Goal: Check status

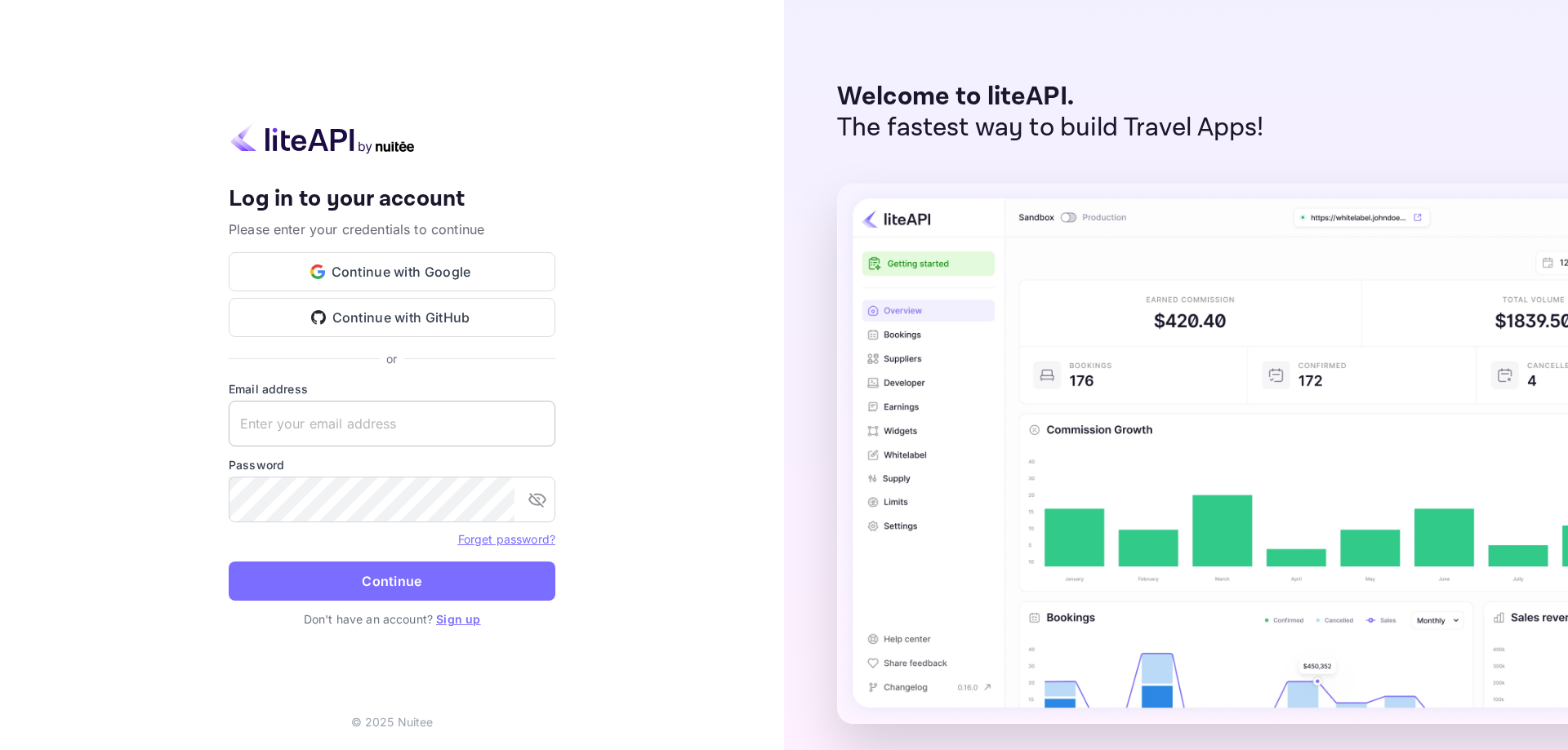
type input "[EMAIL_ADDRESS][DOMAIN_NAME]"
click at [378, 423] on input "[EMAIL_ADDRESS][DOMAIN_NAME]" at bounding box center [392, 424] width 327 height 46
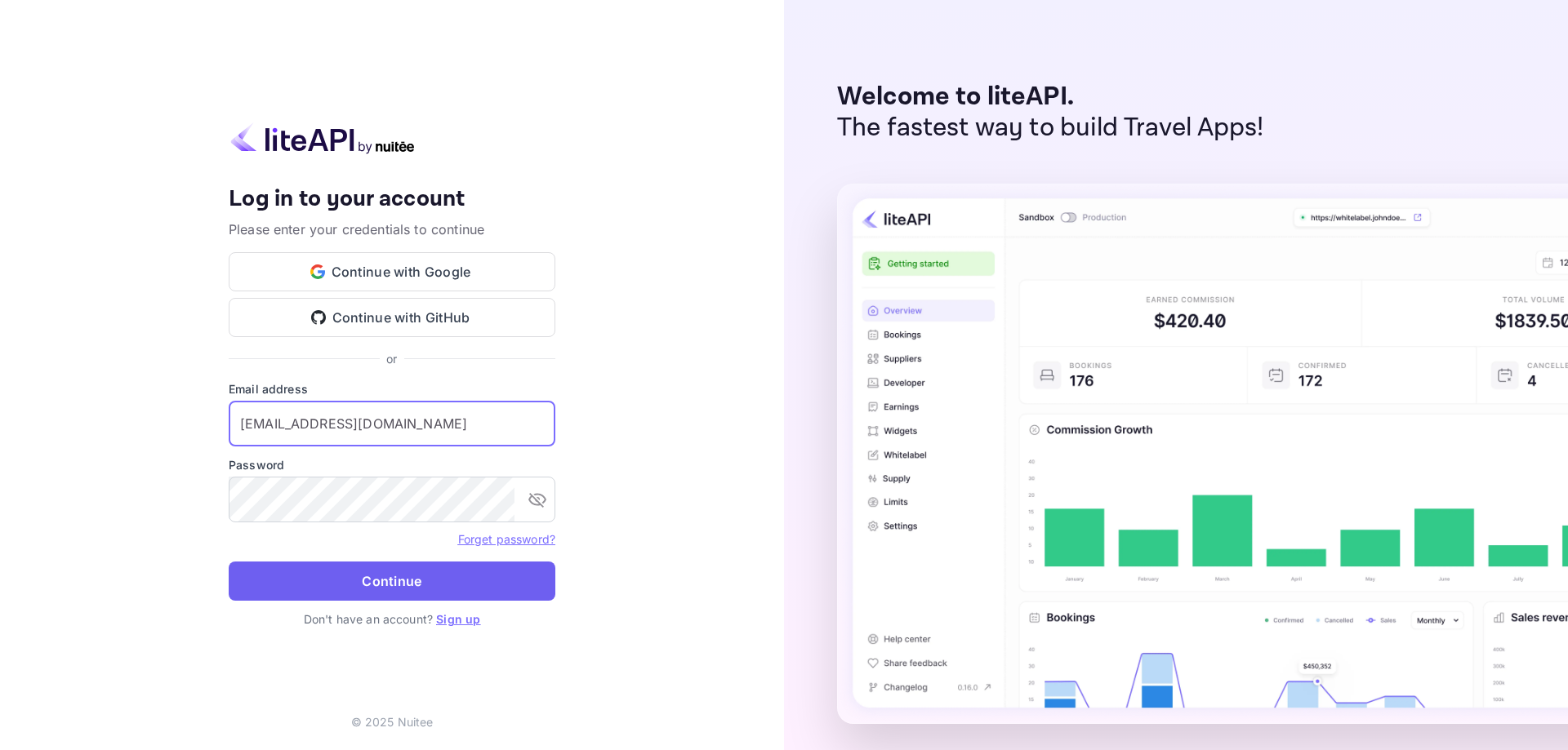
drag, startPoint x: 275, startPoint y: 578, endPoint x: 263, endPoint y: 568, distance: 15.6
click at [275, 578] on button "Continue" at bounding box center [392, 581] width 327 height 39
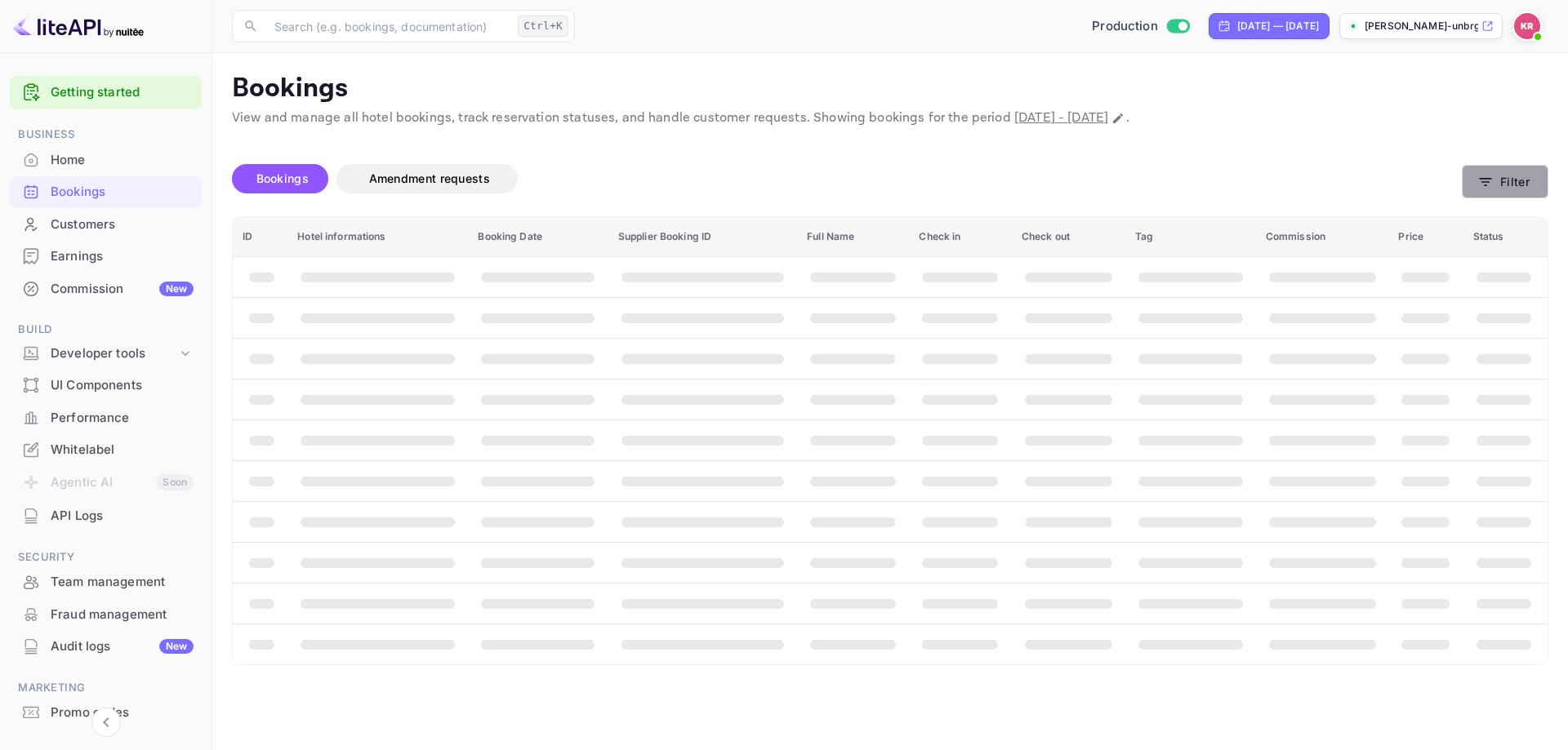
drag, startPoint x: 1468, startPoint y: 196, endPoint x: 1480, endPoint y: 196, distance: 12.0
click at [1480, 196] on button "Filter" at bounding box center [1506, 182] width 86 height 33
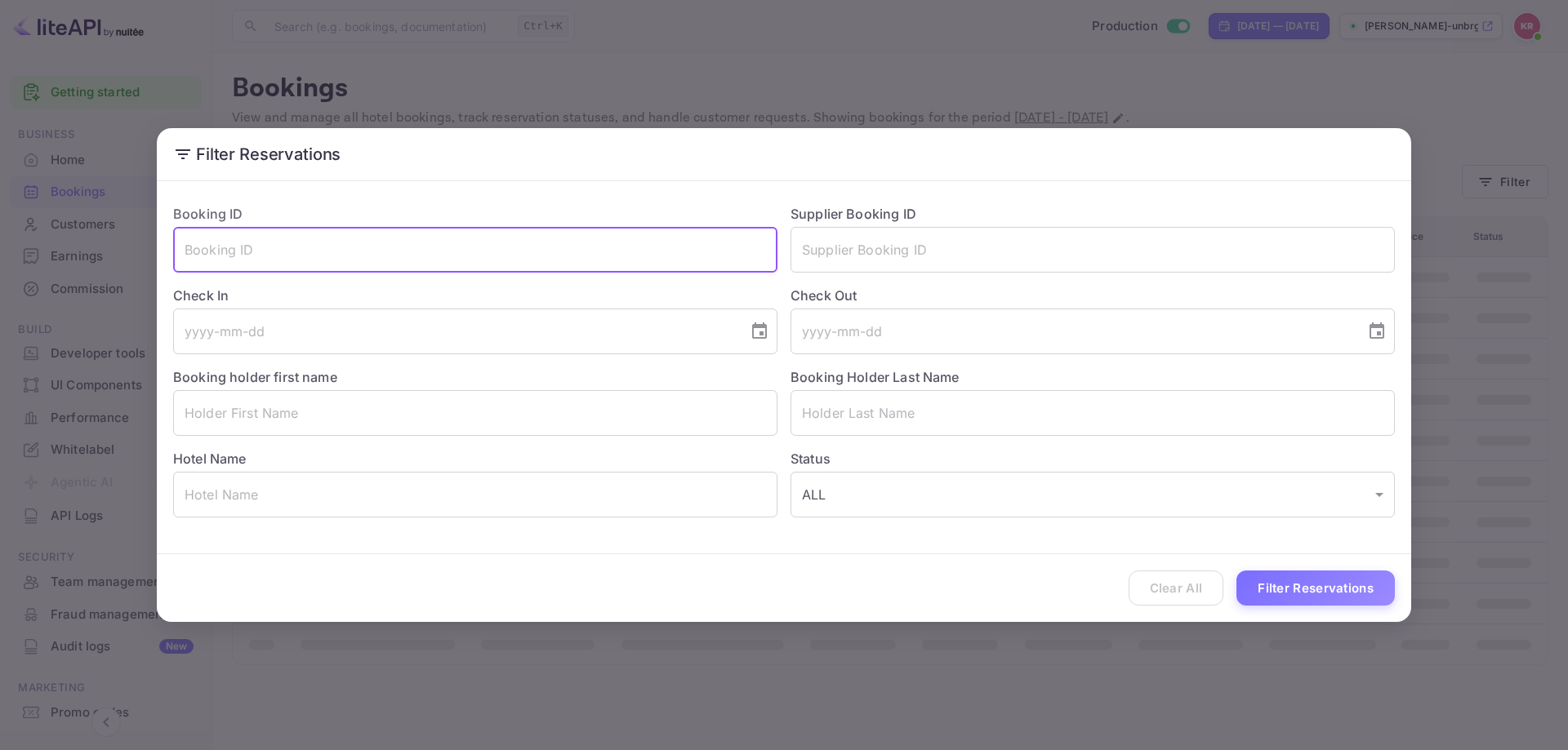
click at [333, 265] on input "text" at bounding box center [476, 250] width 604 height 46
paste input "0T5oEF9c3"
click at [182, 251] on input "0T5oEF9c3" at bounding box center [476, 250] width 604 height 46
click at [315, 252] on input "0T5oEF9c3" at bounding box center [476, 250] width 604 height 46
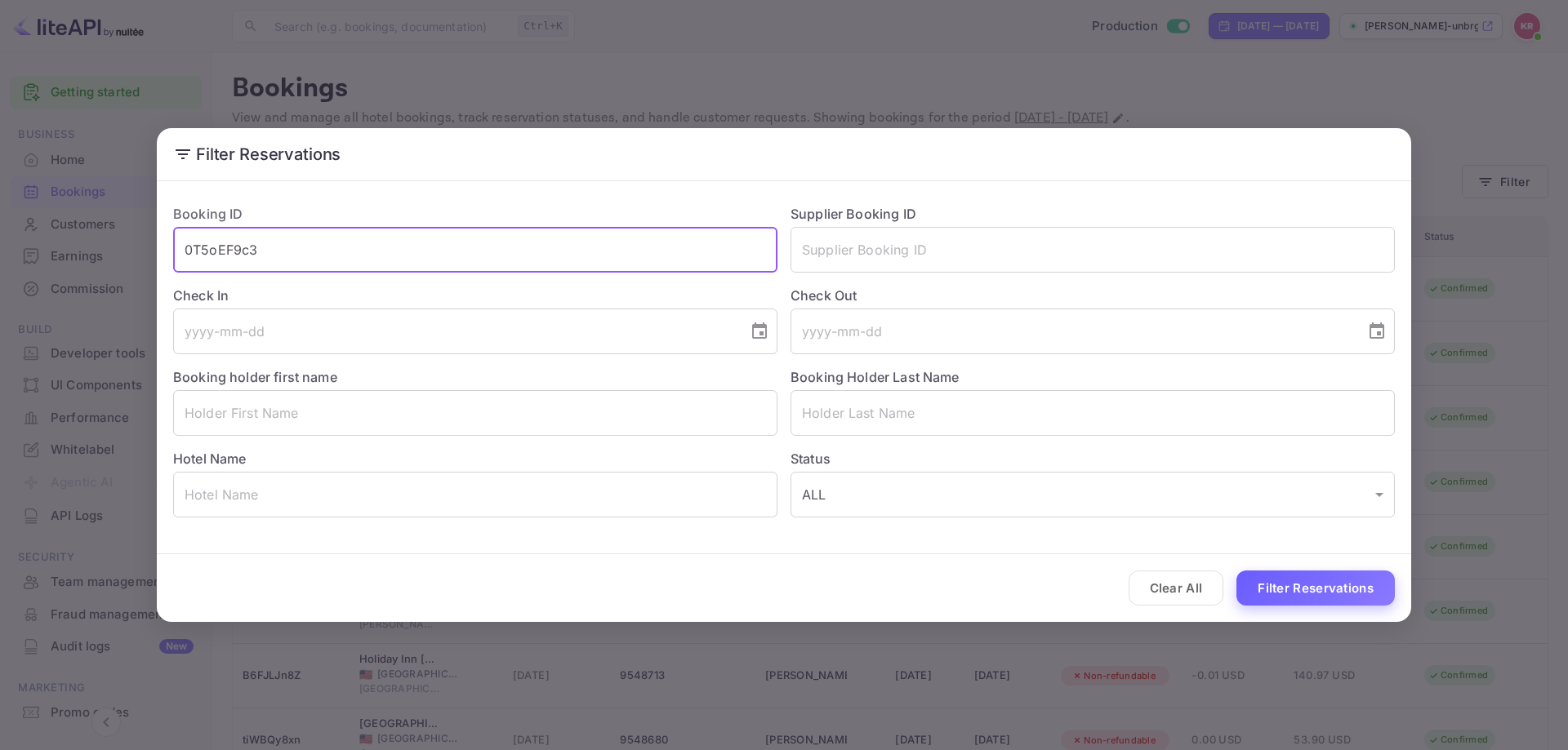
type input "0T5oEF9c3"
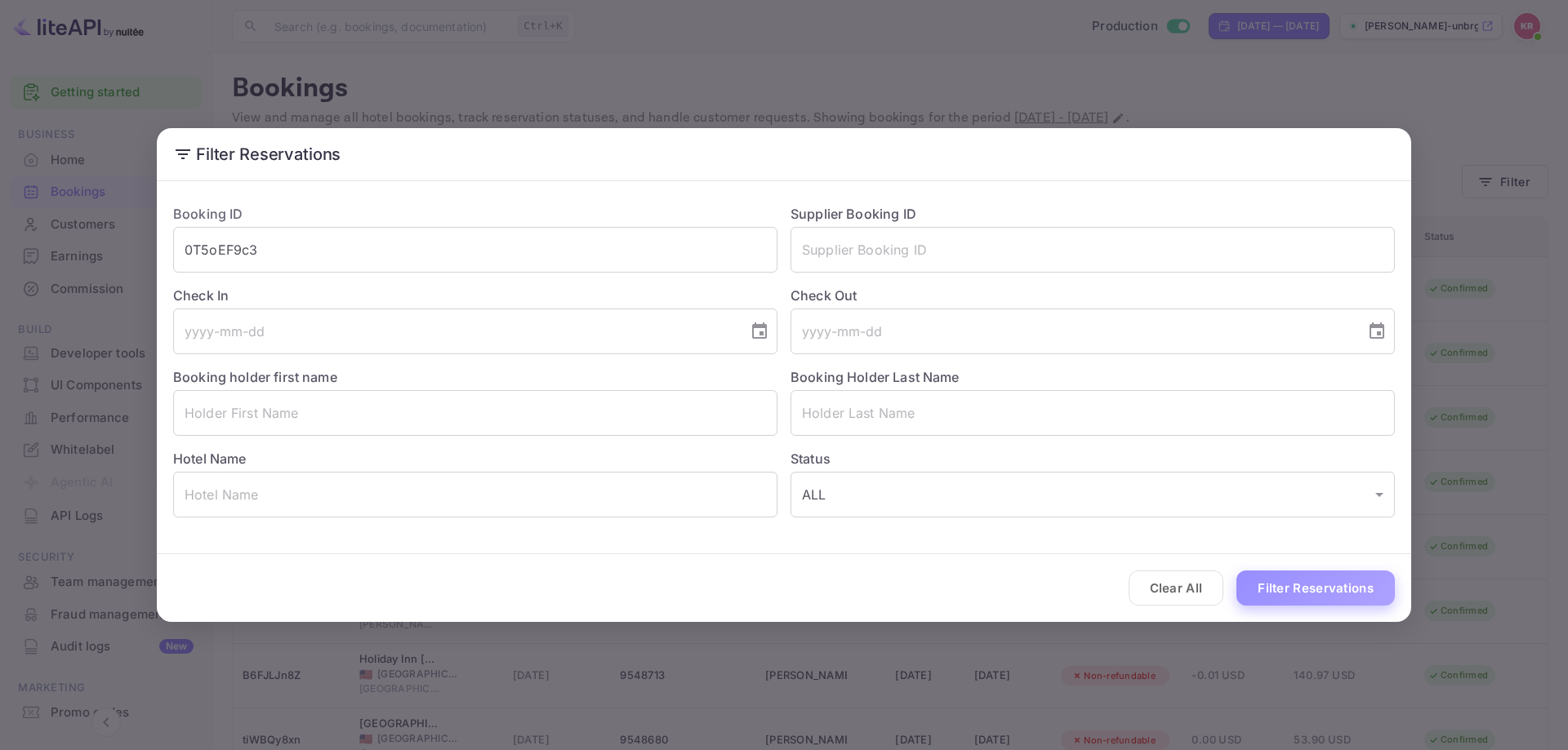
click at [1385, 590] on button "Filter Reservations" at bounding box center [1315, 588] width 158 height 35
